Goal: Find contact information: Find contact information

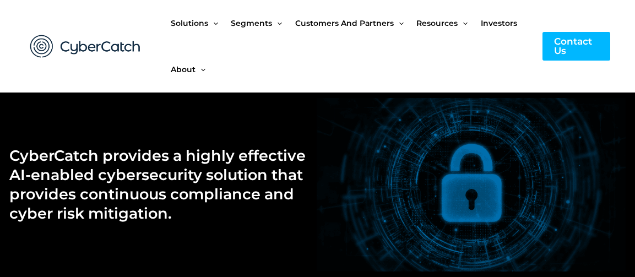
click at [311, 77] on ul "Solutions Menu Toggle US Compliance Manager Canada Compliance Manager EU Compli…" at bounding box center [351, 46] width 361 height 93
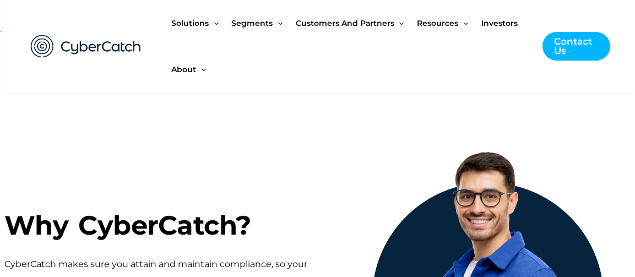
scroll to position [496, 0]
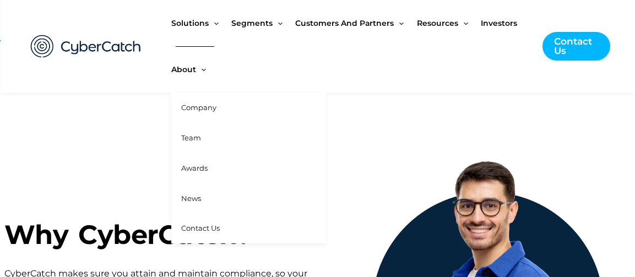
click at [193, 104] on span "Company" at bounding box center [198, 107] width 35 height 9
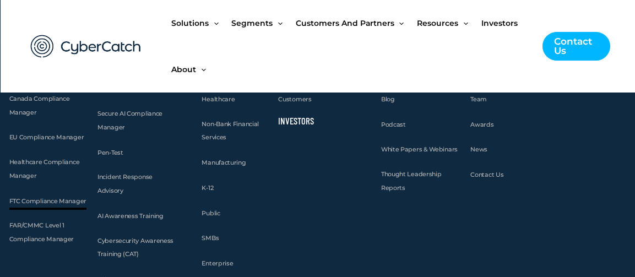
scroll to position [1653, 0]
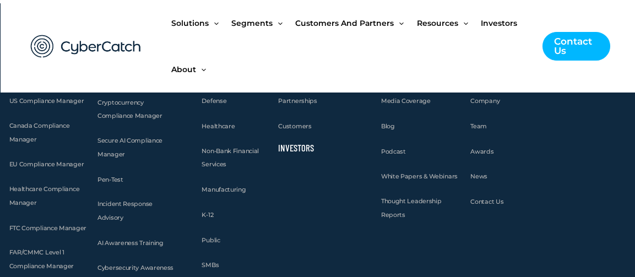
click at [455, 57] on ul "Solutions Menu Toggle US Compliance Manager Canada Compliance Manager EU Compli…" at bounding box center [351, 46] width 361 height 93
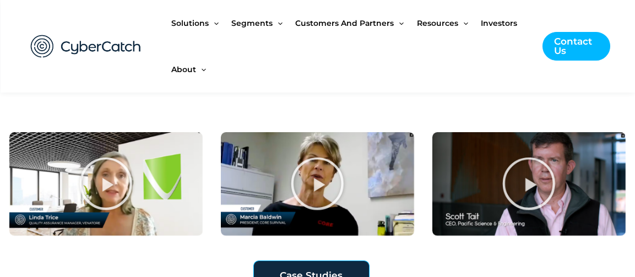
scroll to position [760, 0]
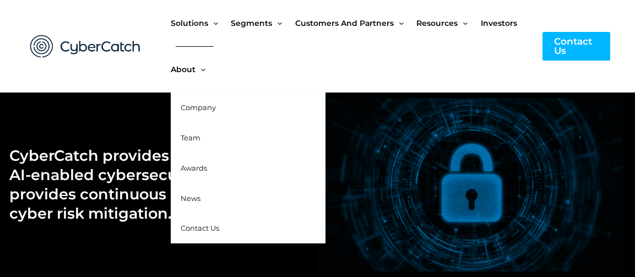
click at [207, 109] on span "Company" at bounding box center [198, 107] width 35 height 9
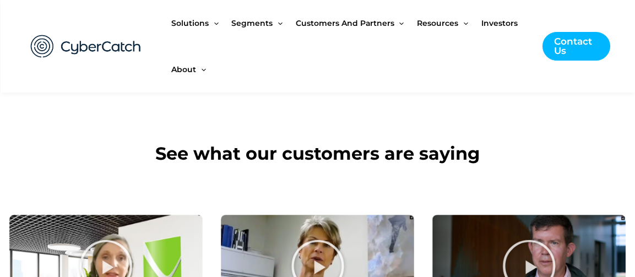
scroll to position [716, 0]
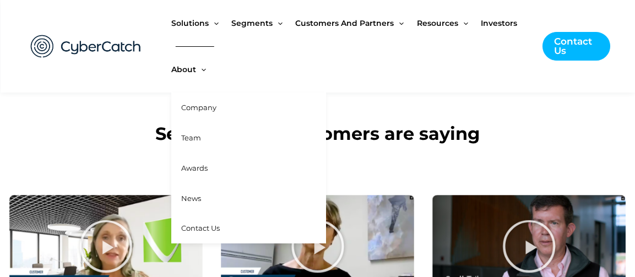
click at [205, 231] on span "Contact Us" at bounding box center [200, 228] width 39 height 9
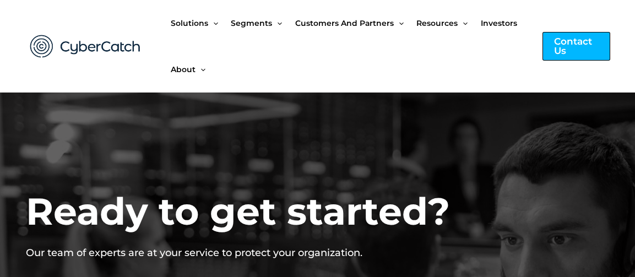
click at [586, 44] on div "Contact Us" at bounding box center [577, 46] width 68 height 29
click at [576, 50] on div "Contact Us" at bounding box center [577, 46] width 68 height 29
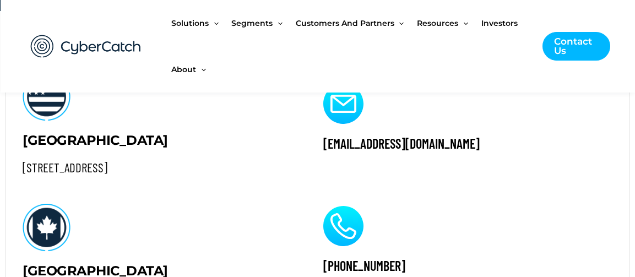
scroll to position [1212, 0]
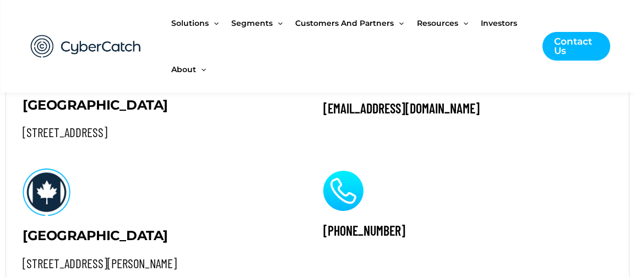
drag, startPoint x: 233, startPoint y: 137, endPoint x: 20, endPoint y: 140, distance: 212.2
click at [20, 140] on div "UNITED STATES 4445 Eastgate Mall, Suite 200 San Diego, CA 92121 CANADA 1095 Wes…" at bounding box center [156, 151] width 301 height 273
click at [111, 137] on h2 "[STREET_ADDRESS]" at bounding box center [157, 133] width 268 height 17
drag, startPoint x: 236, startPoint y: 133, endPoint x: 132, endPoint y: 135, distance: 104.7
click at [131, 136] on h2 "[STREET_ADDRESS]" at bounding box center [157, 133] width 268 height 17
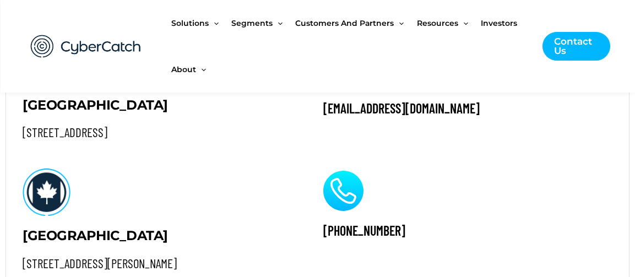
click at [175, 135] on h2 "[STREET_ADDRESS]" at bounding box center [157, 133] width 268 height 17
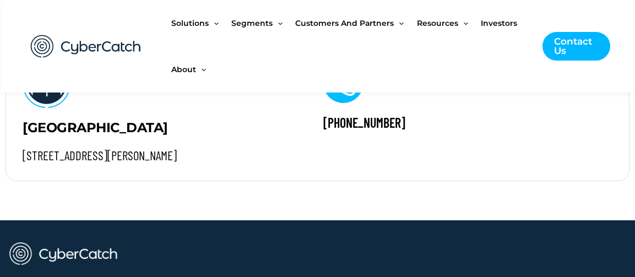
scroll to position [1378, 0]
